Goal: Task Accomplishment & Management: Use online tool/utility

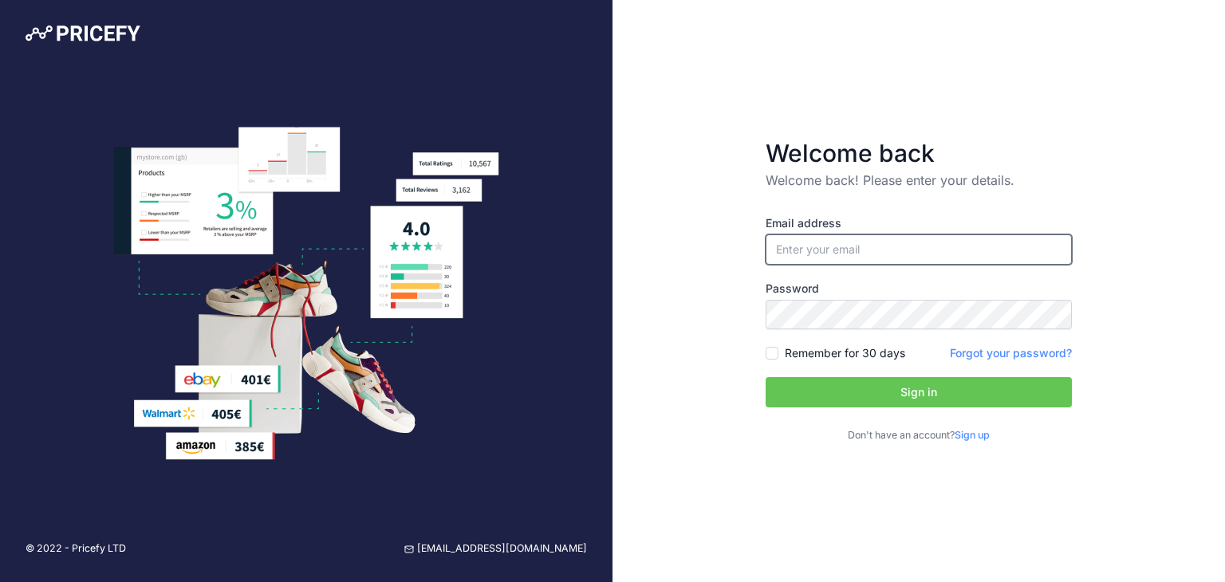
click at [819, 255] on input "email" at bounding box center [919, 250] width 306 height 30
type input "[DOMAIN_NAME][EMAIL_ADDRESS][DOMAIN_NAME]"
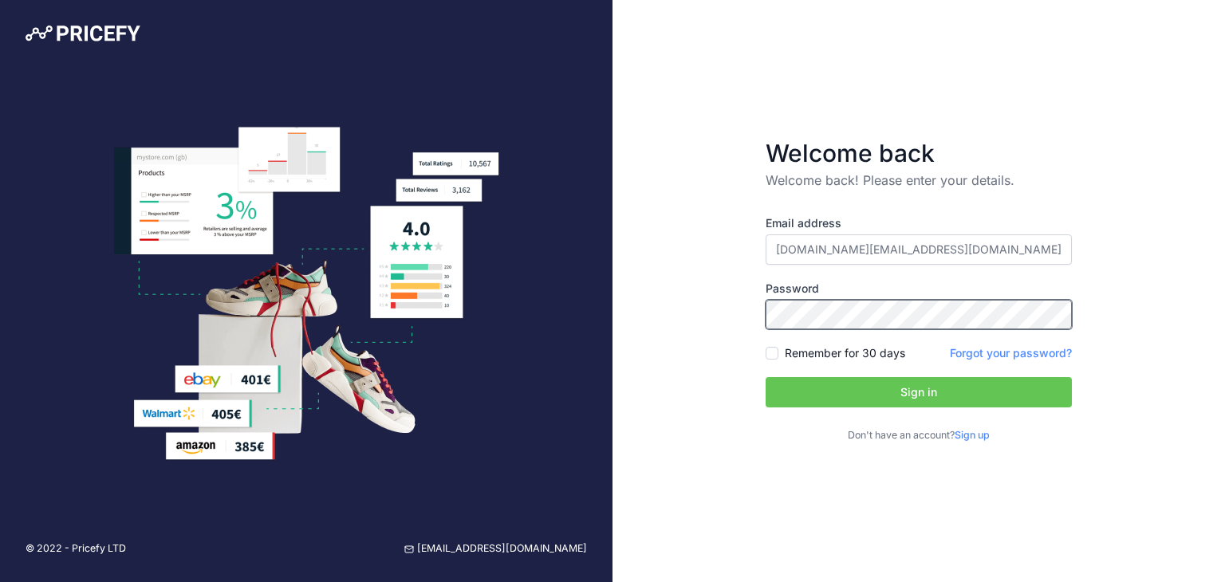
click at [766, 377] on button "Sign in" at bounding box center [919, 392] width 306 height 30
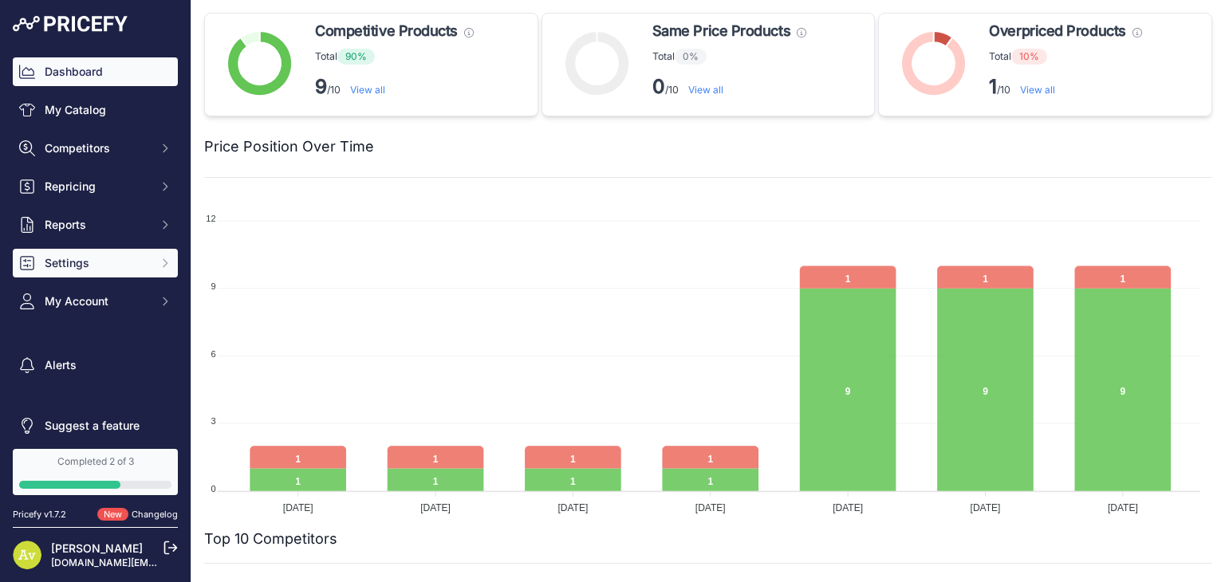
click at [91, 259] on span "Settings" at bounding box center [97, 263] width 105 height 16
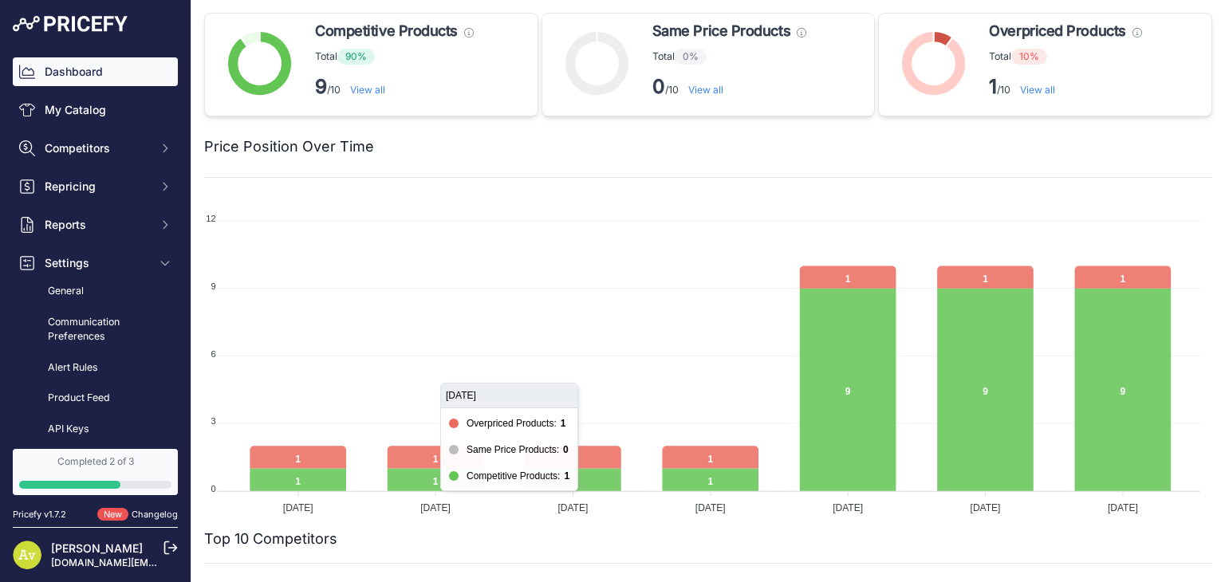
click at [344, 279] on foreignobject at bounding box center [702, 356] width 997 height 319
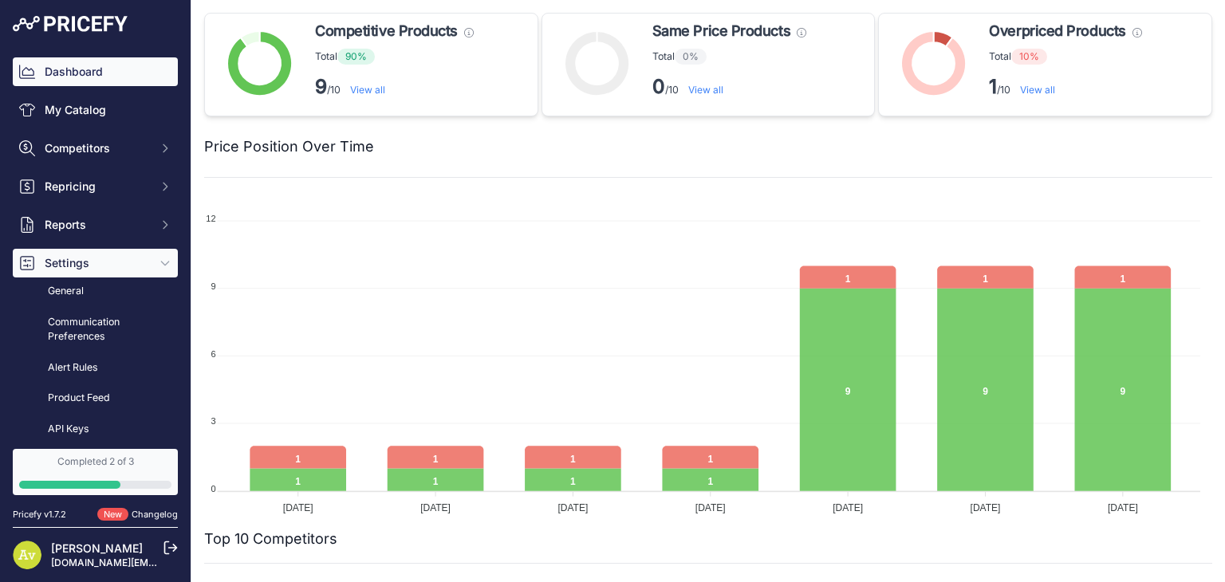
click at [109, 262] on span "Settings" at bounding box center [97, 263] width 105 height 16
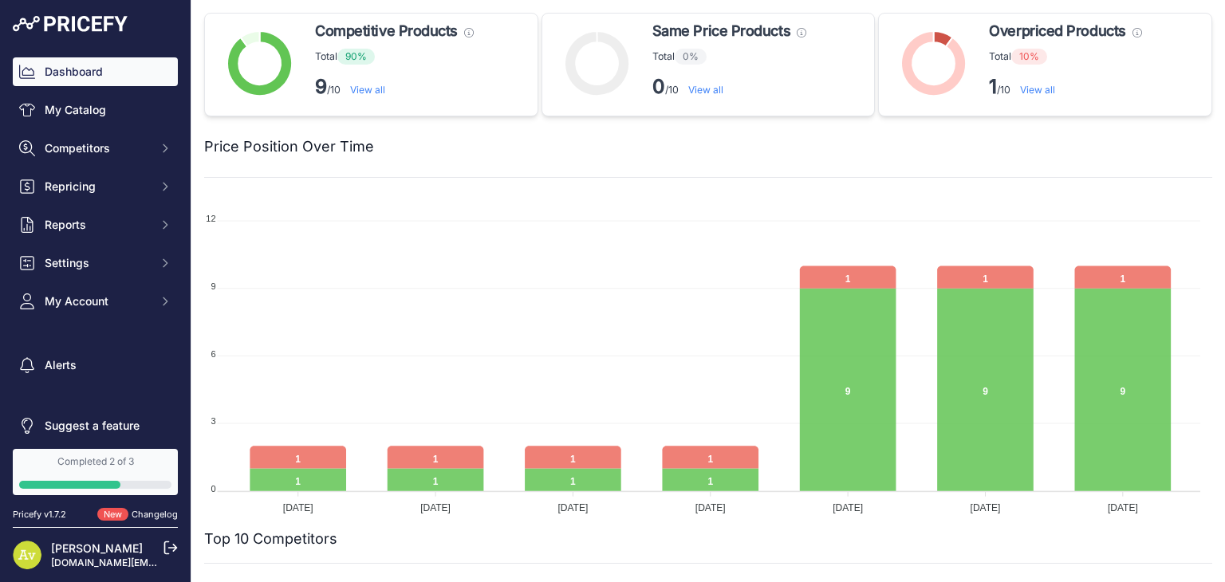
scroll to position [10, 0]
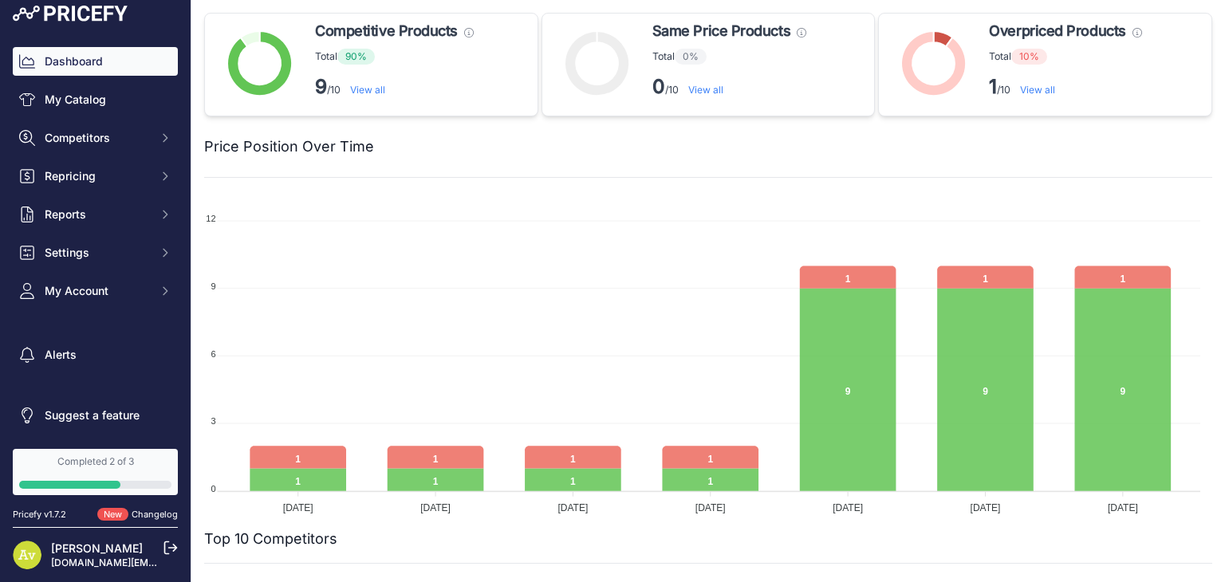
click at [169, 547] on icon at bounding box center [171, 549] width 12 height 12
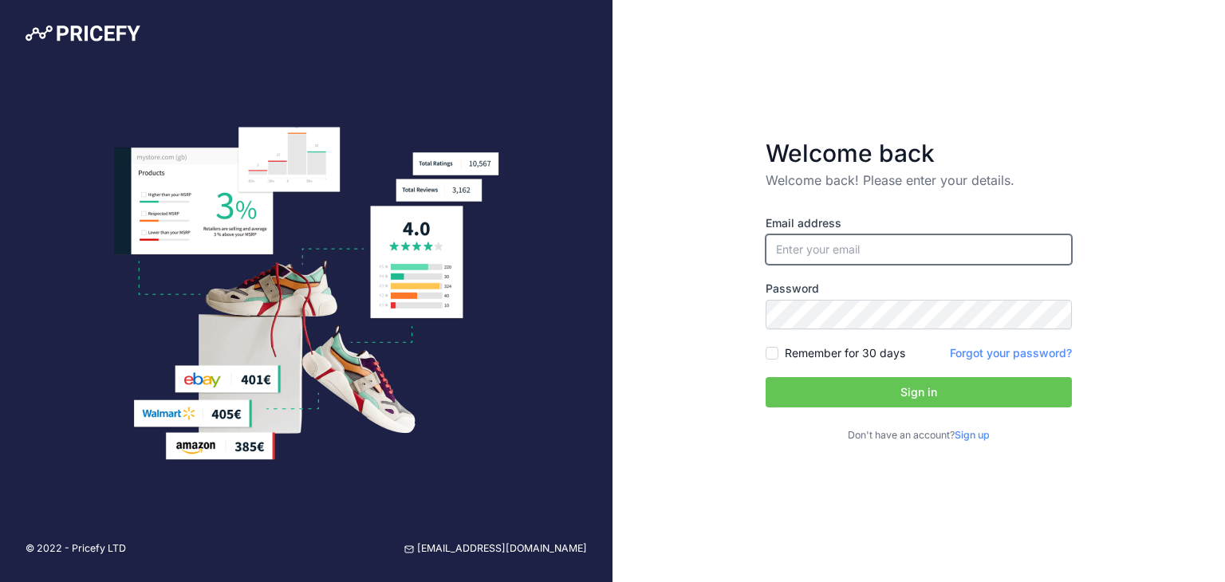
click at [823, 251] on input "email" at bounding box center [919, 250] width 306 height 30
type input "[DOMAIN_NAME][EMAIL_ADDRESS][DOMAIN_NAME]"
click at [855, 386] on button "Sign in" at bounding box center [919, 392] width 306 height 30
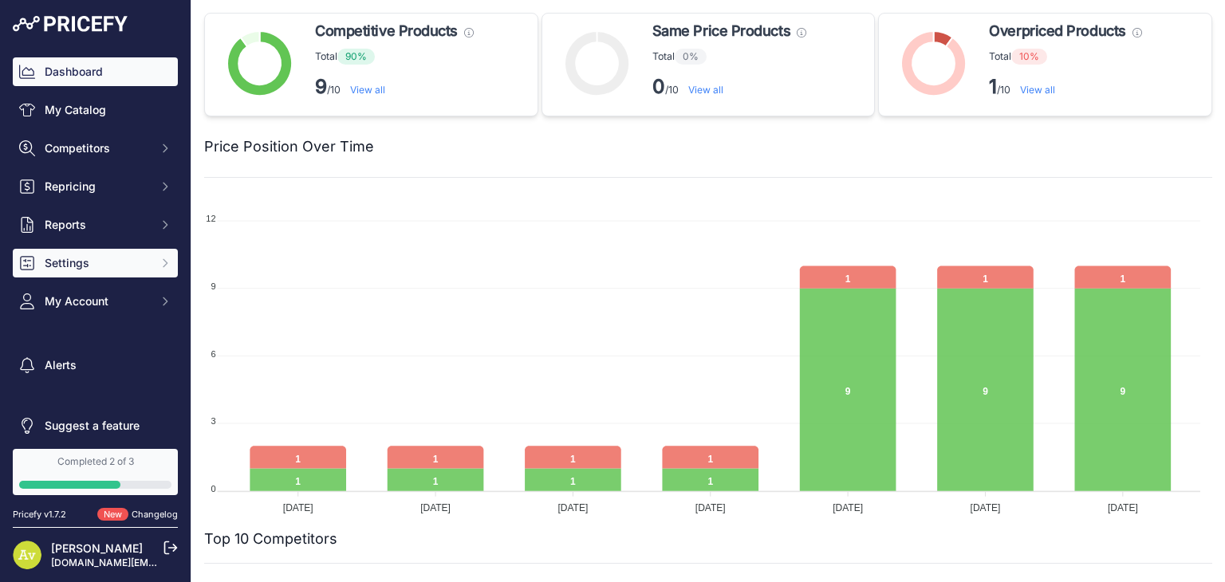
click at [109, 262] on span "Settings" at bounding box center [97, 263] width 105 height 16
click at [93, 273] on button "Settings" at bounding box center [95, 263] width 165 height 29
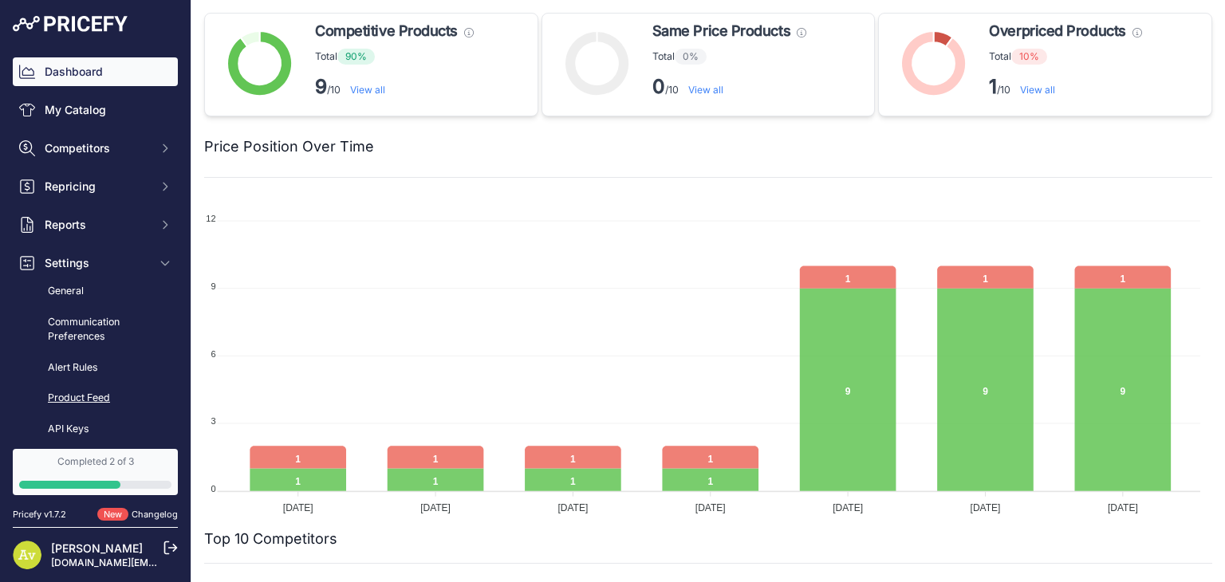
click at [89, 397] on link "Product Feed" at bounding box center [95, 399] width 165 height 28
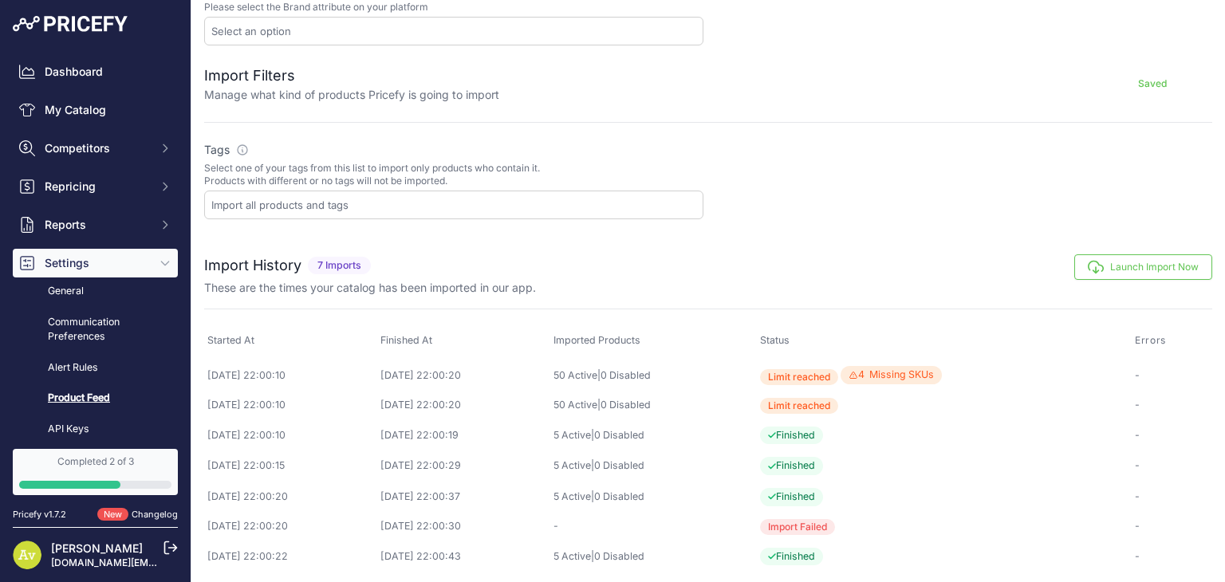
scroll to position [751, 0]
click at [1149, 266] on button "Launch Import Now" at bounding box center [1144, 268] width 138 height 26
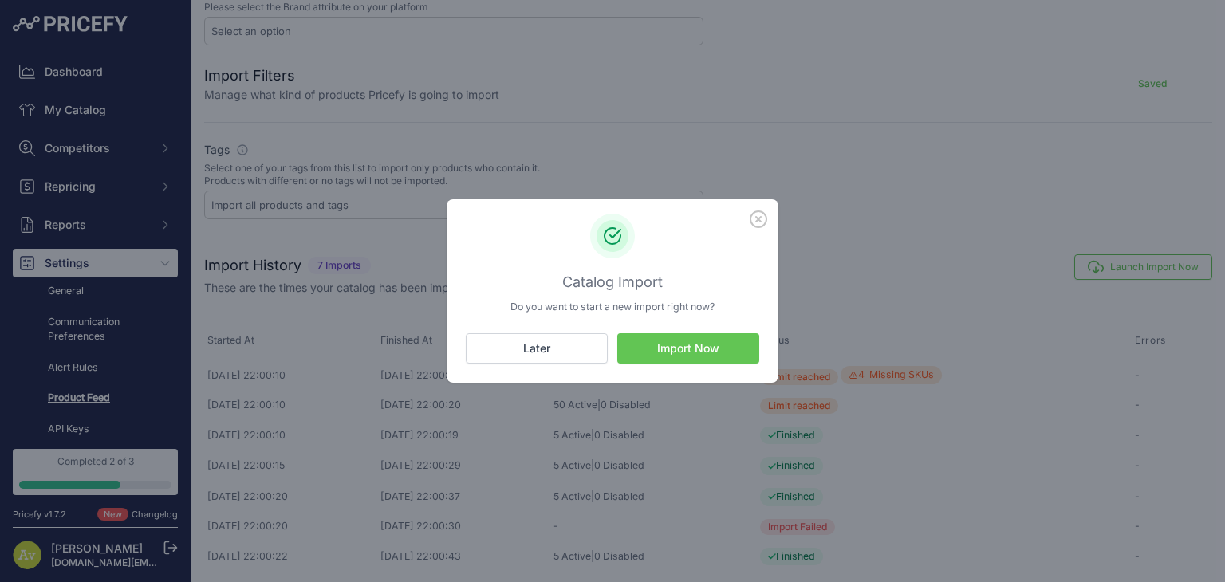
click at [683, 352] on button "Import Now" at bounding box center [689, 348] width 142 height 30
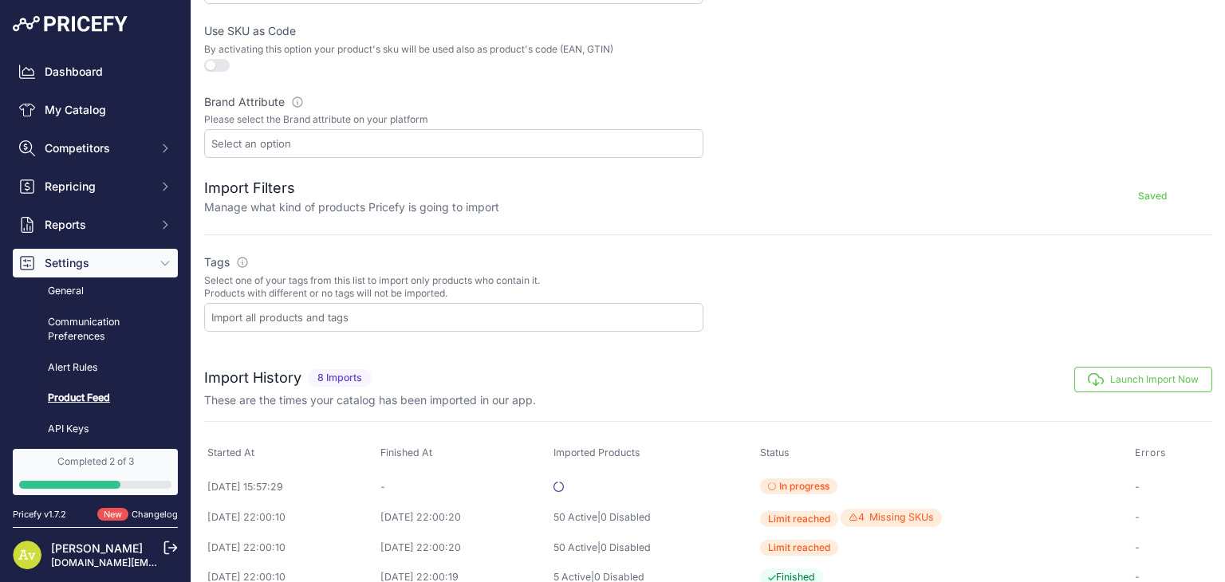
scroll to position [780, 0]
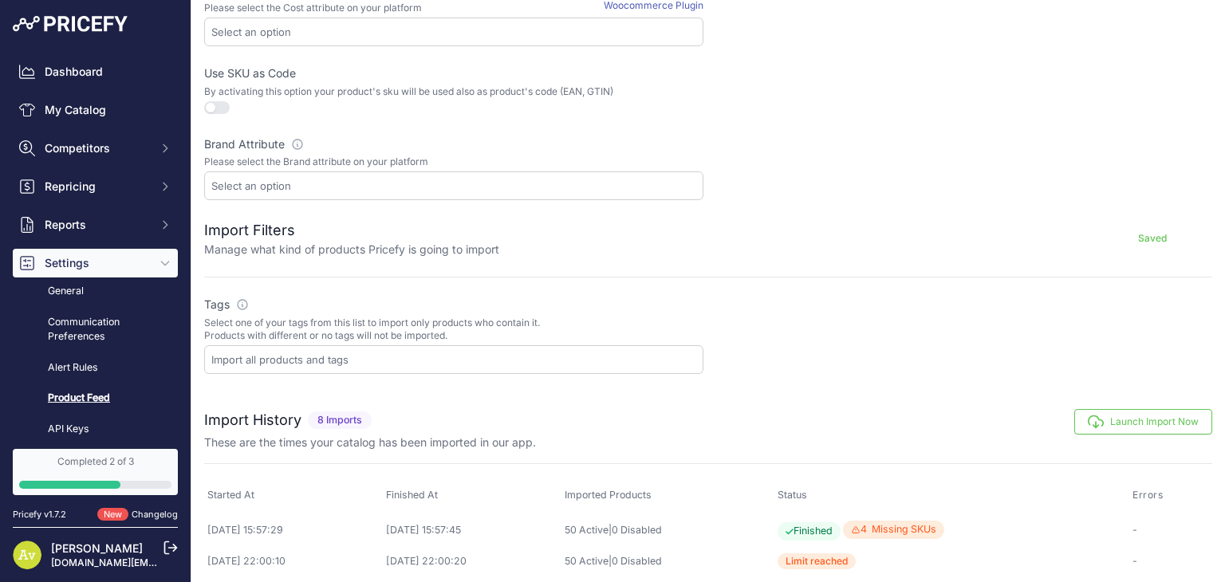
scroll to position [781, 0]
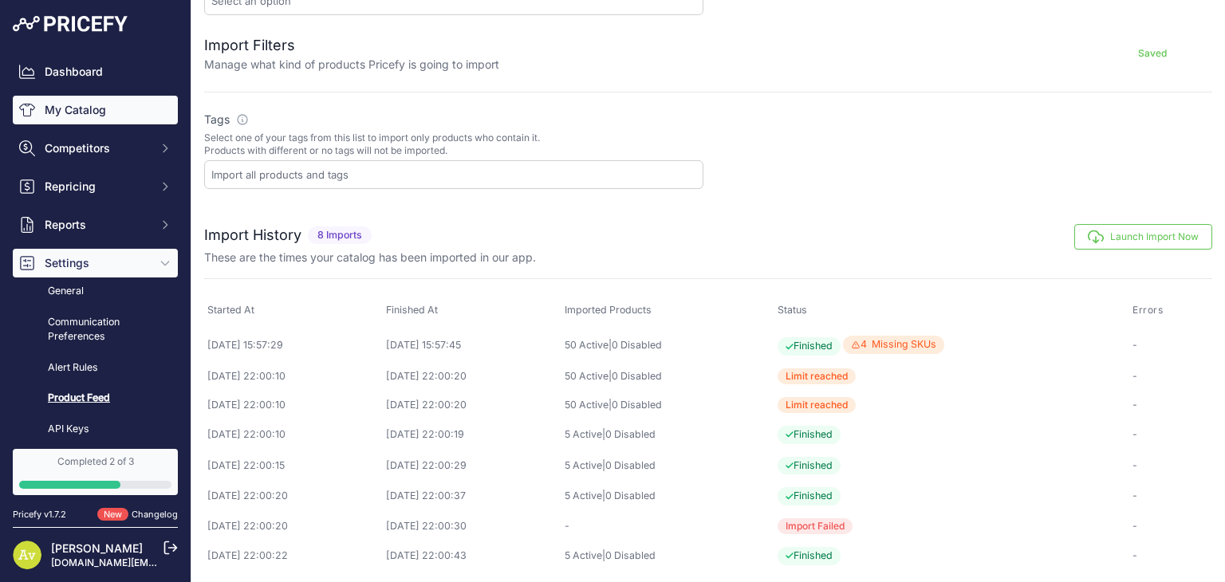
click at [102, 106] on link "My Catalog" at bounding box center [95, 110] width 165 height 29
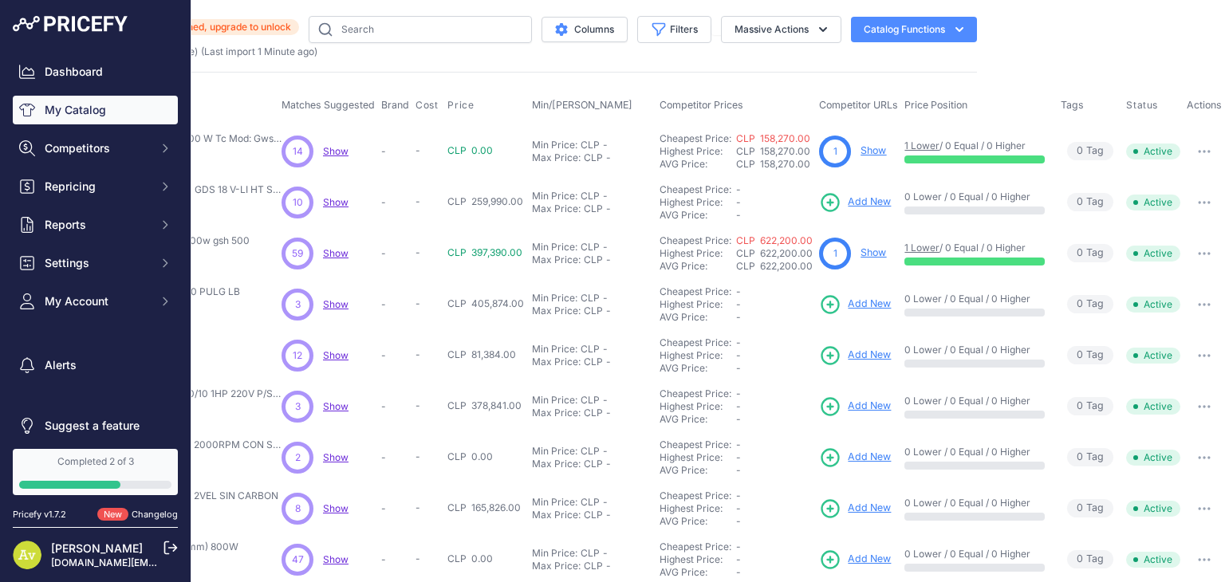
scroll to position [0, 246]
click at [1205, 151] on icon "button" at bounding box center [1206, 152] width 2 height 2
click at [323, 148] on span "Show" at bounding box center [336, 151] width 26 height 12
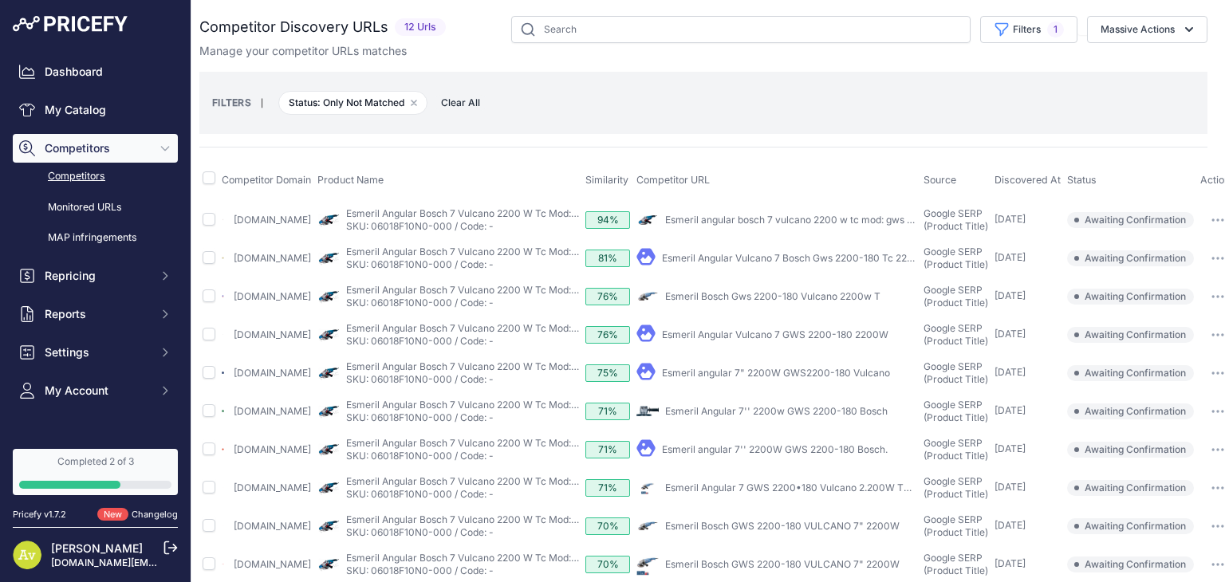
scroll to position [0, 57]
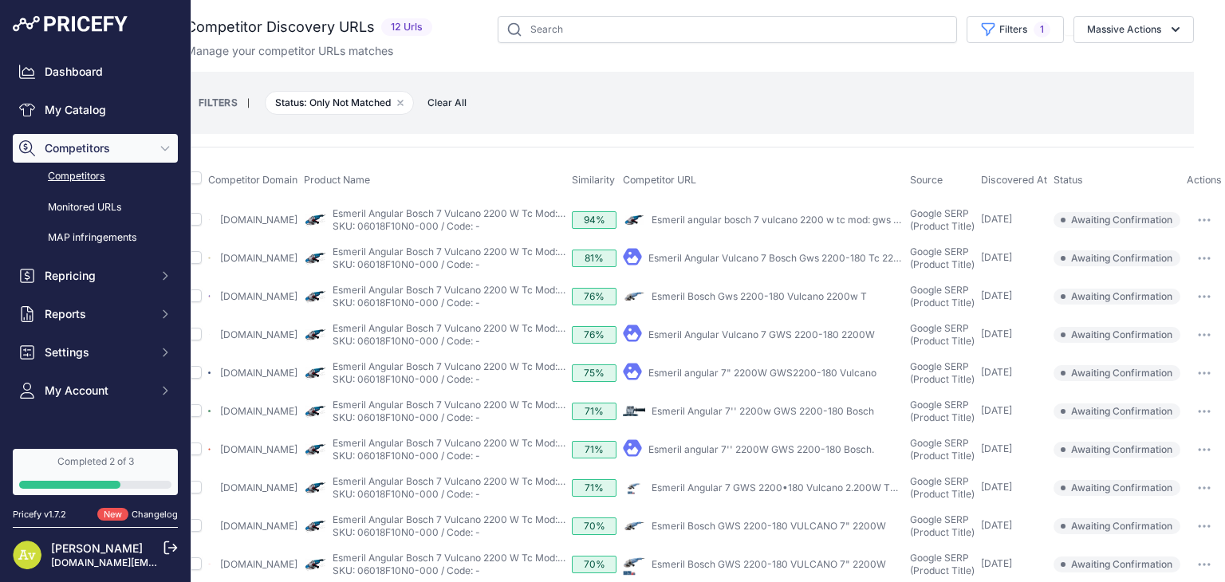
click at [1198, 221] on icon "button" at bounding box center [1204, 220] width 13 height 3
click at [1130, 255] on button "Confirm match" at bounding box center [1156, 254] width 131 height 26
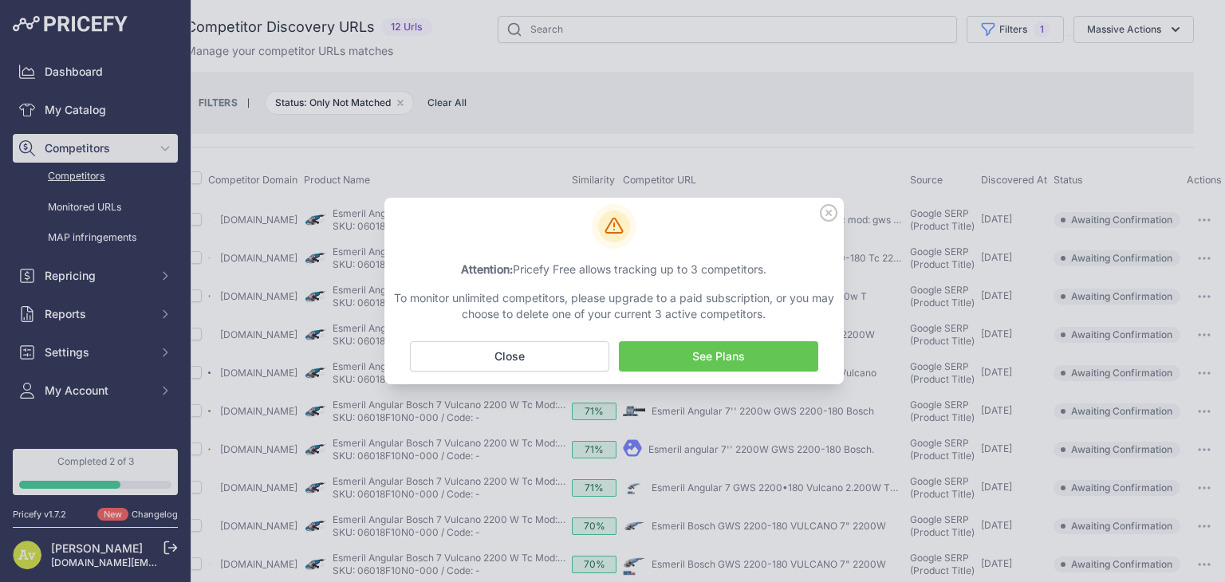
click at [831, 214] on icon at bounding box center [829, 213] width 18 height 18
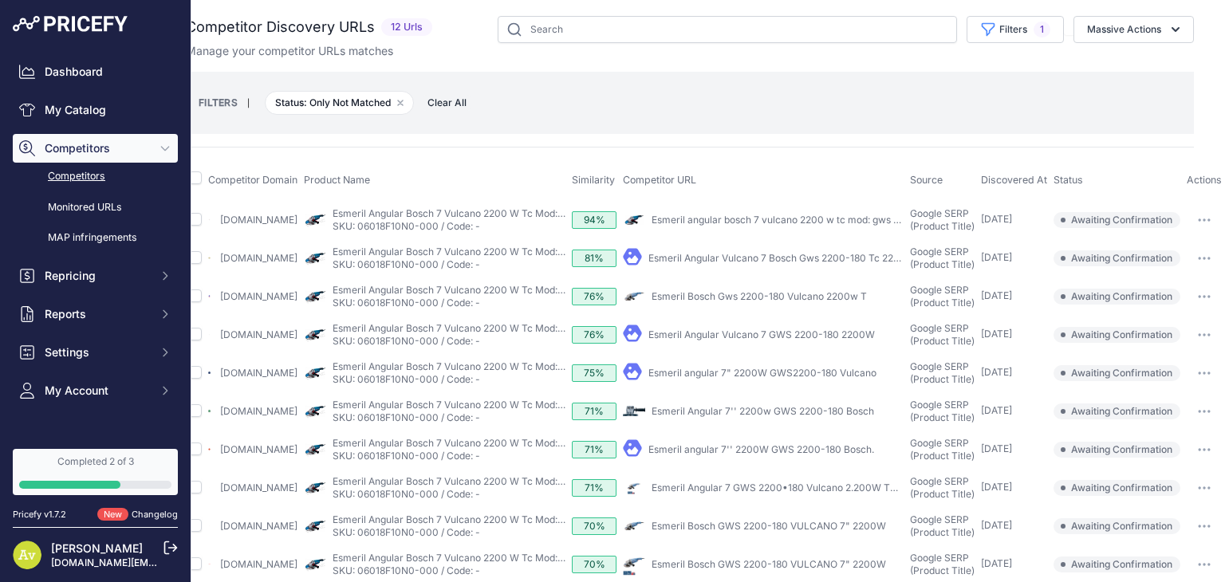
scroll to position [0, 0]
